Goal: Find specific page/section: Find specific page/section

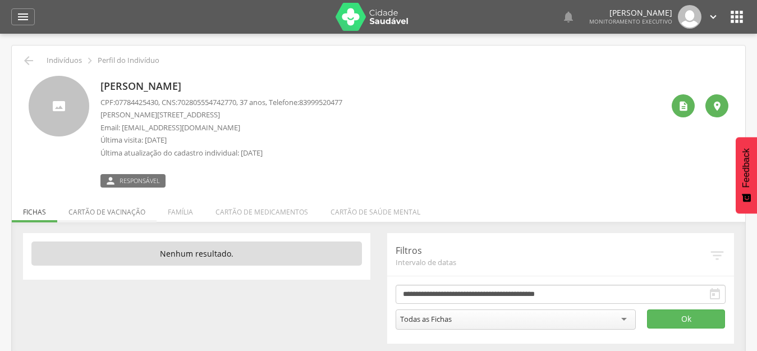
click at [108, 213] on li "Cartão de vacinação" at bounding box center [106, 209] width 99 height 26
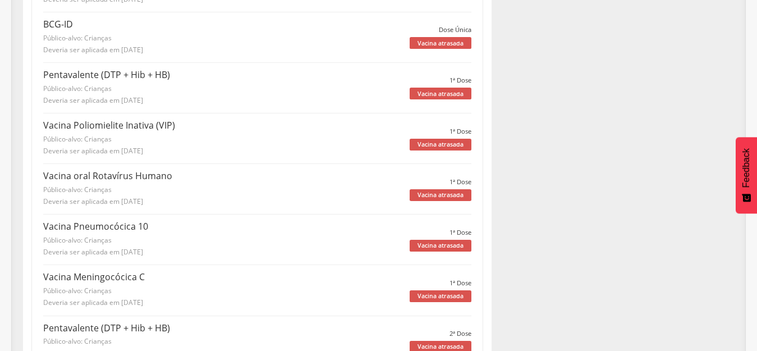
scroll to position [354, 0]
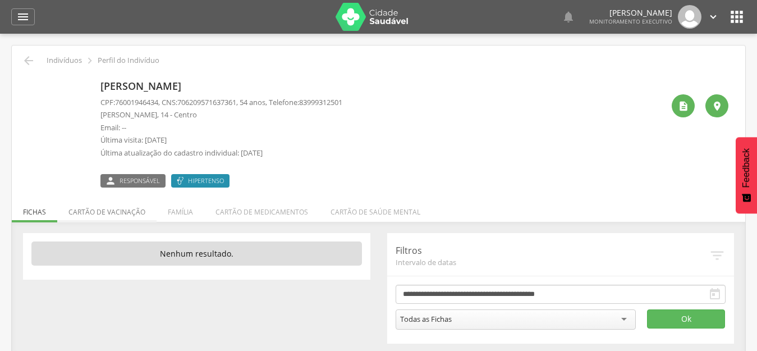
click at [116, 214] on li "Cartão de vacinação" at bounding box center [106, 209] width 99 height 26
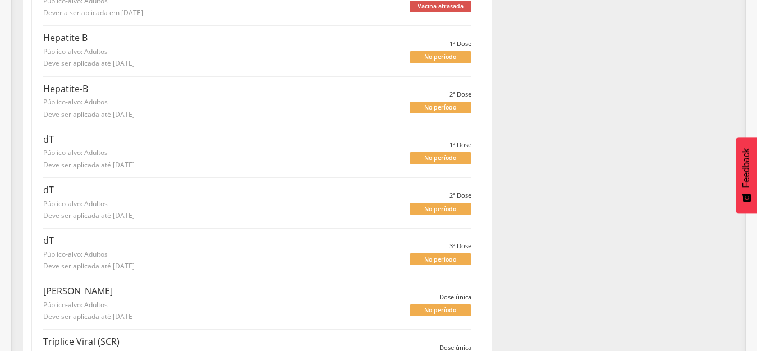
scroll to position [3946, 0]
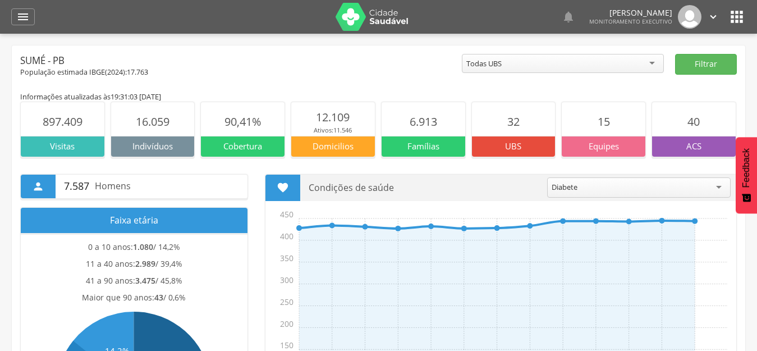
click at [734, 14] on icon "" at bounding box center [737, 17] width 18 height 18
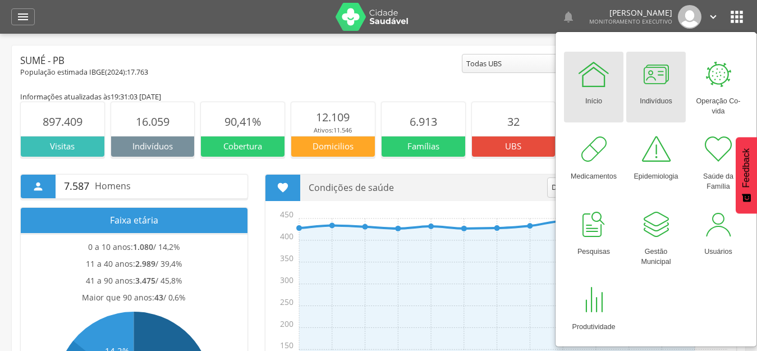
click at [659, 73] on div at bounding box center [656, 74] width 34 height 34
